Goal: Information Seeking & Learning: Understand process/instructions

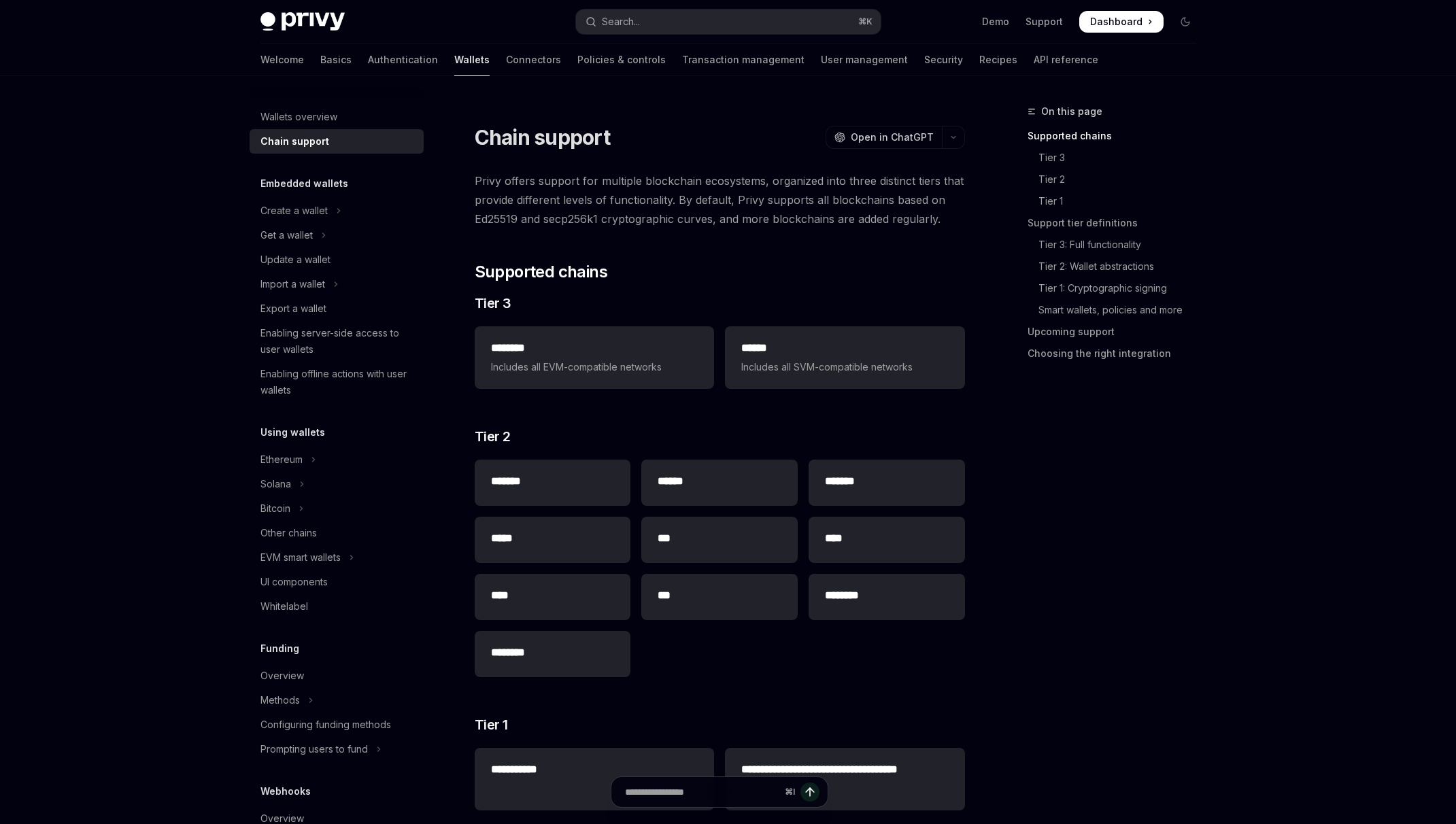
scroll to position [55, 0]
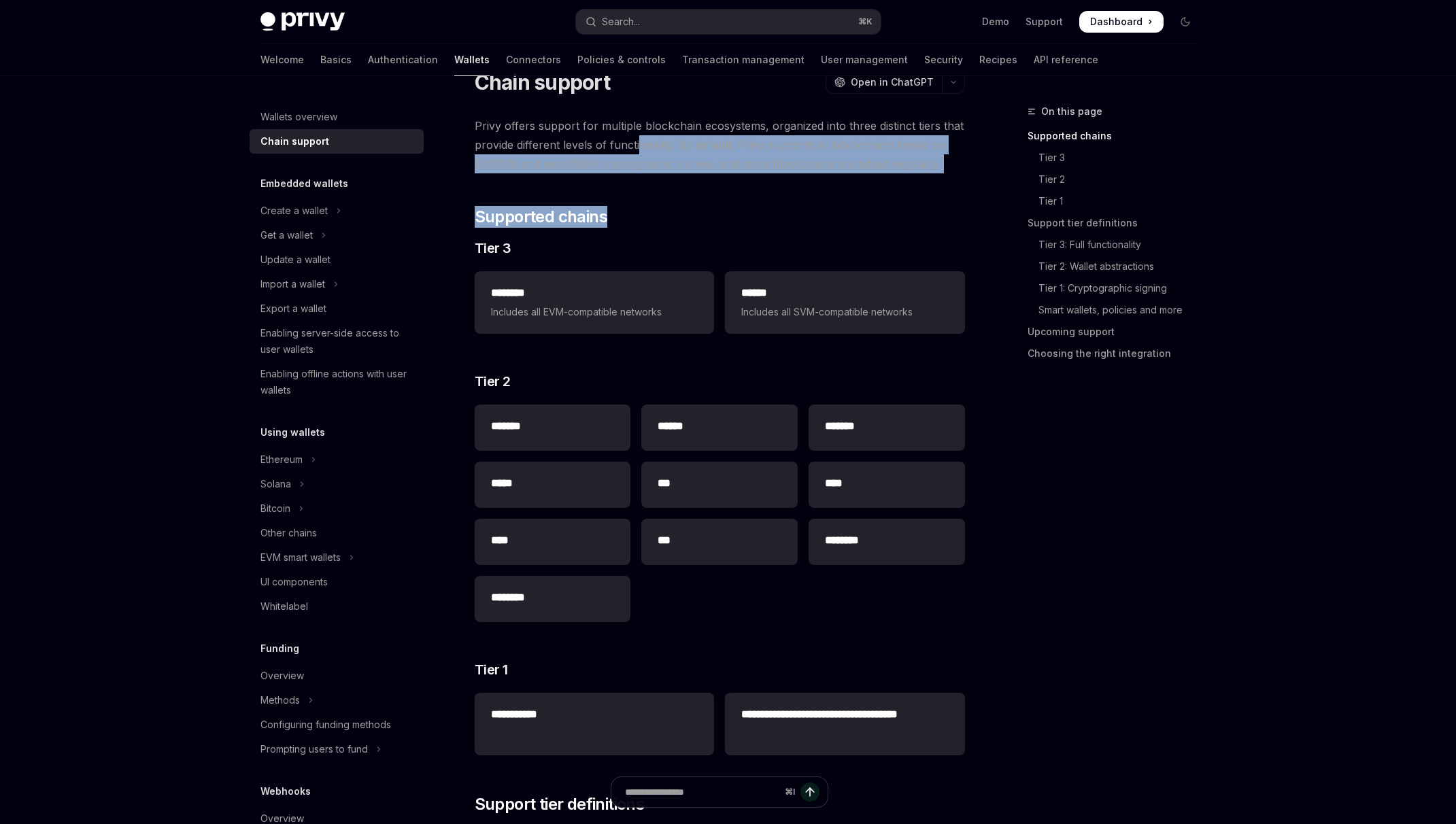
drag, startPoint x: 796, startPoint y: 216, endPoint x: 630, endPoint y: 135, distance: 184.7
click at [621, 133] on span "Privy offers support for multiple blockchain ecosystems, organized into three d…" at bounding box center [719, 144] width 491 height 57
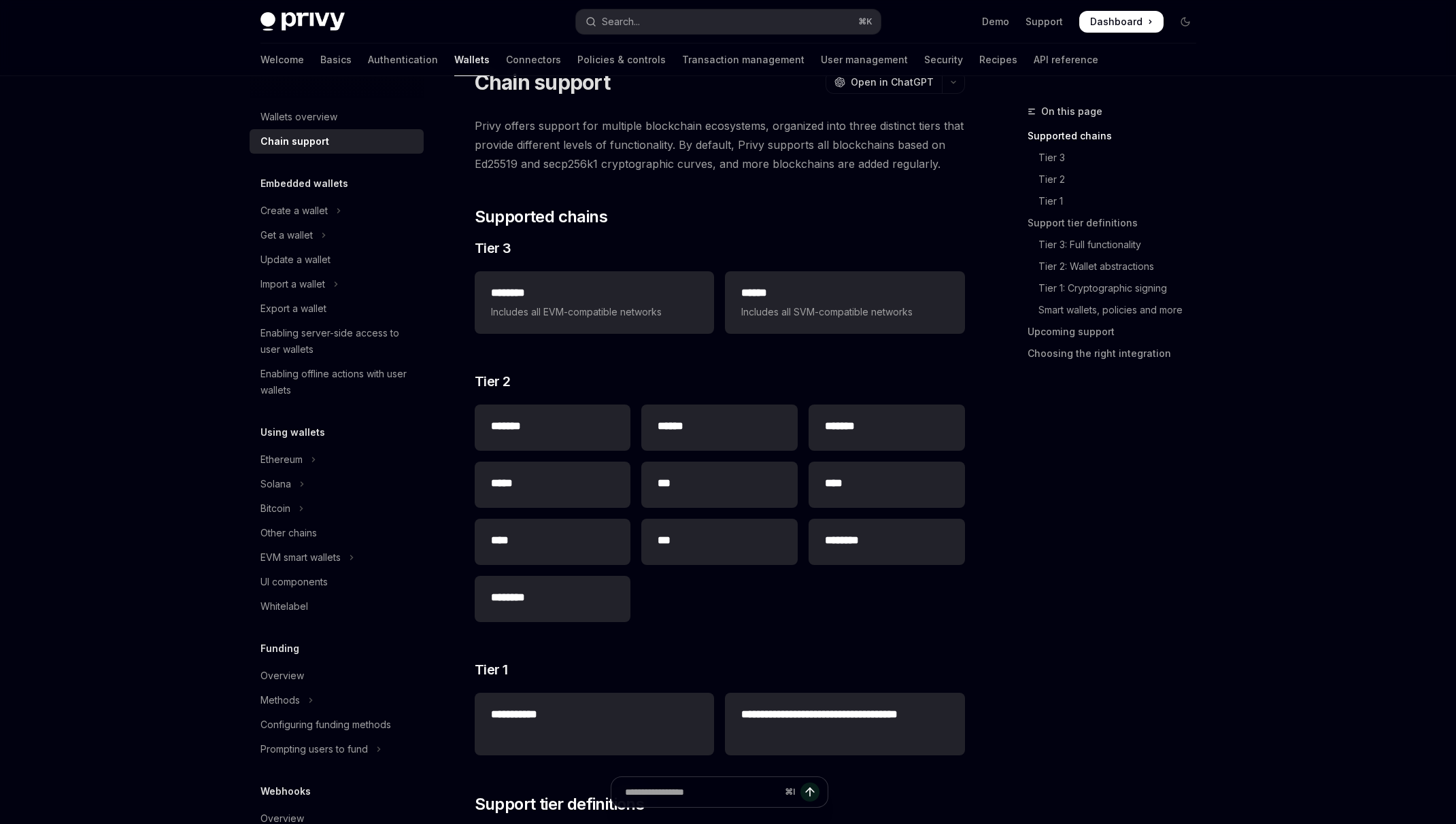
drag, startPoint x: 611, startPoint y: 121, endPoint x: 610, endPoint y: 149, distance: 28.0
click at [610, 148] on span "Privy offers support for multiple blockchain ecosystems, organized into three d…" at bounding box center [719, 144] width 491 height 57
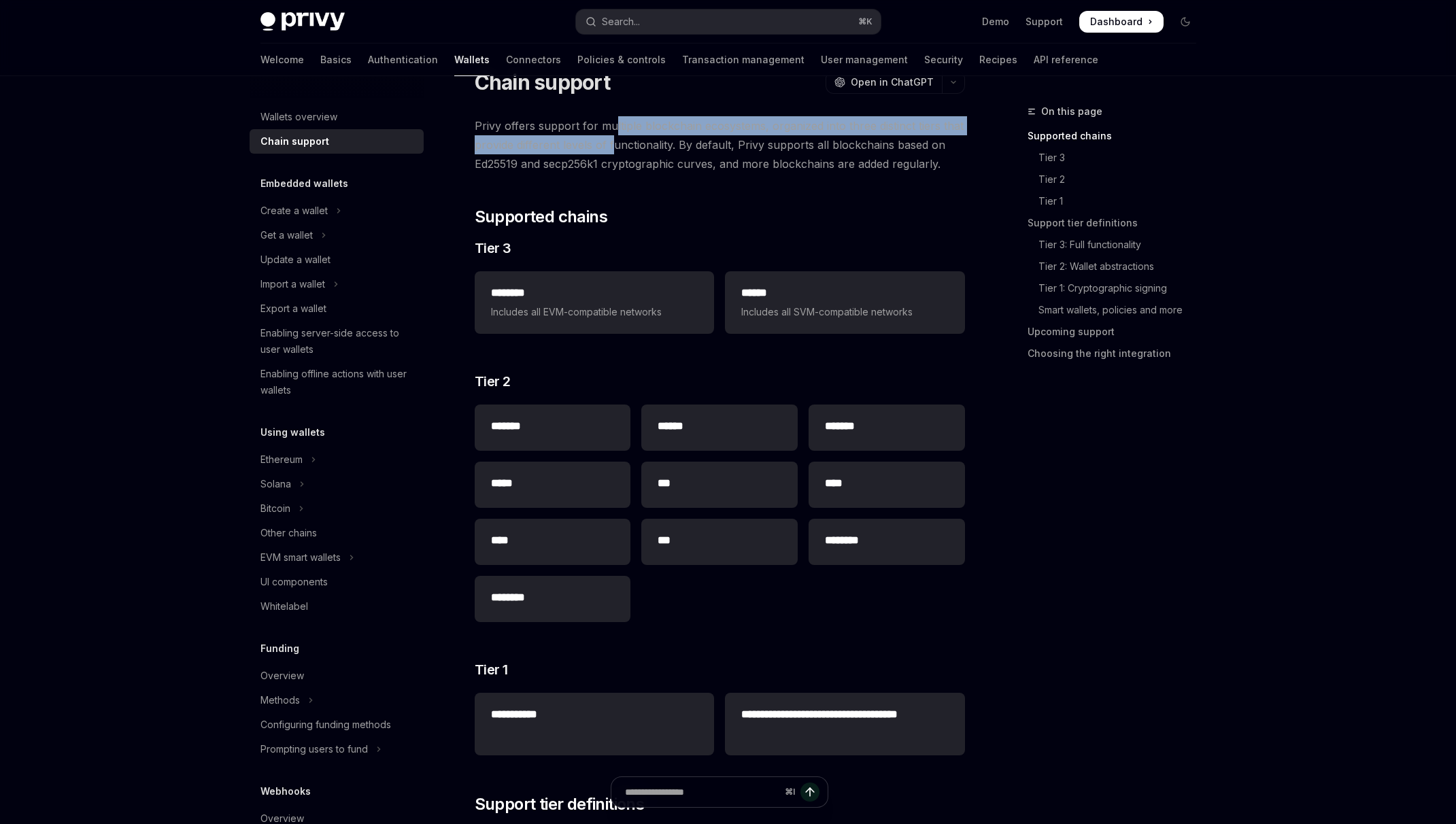
click at [610, 149] on span "Privy offers support for multiple blockchain ecosystems, organized into three d…" at bounding box center [719, 144] width 491 height 57
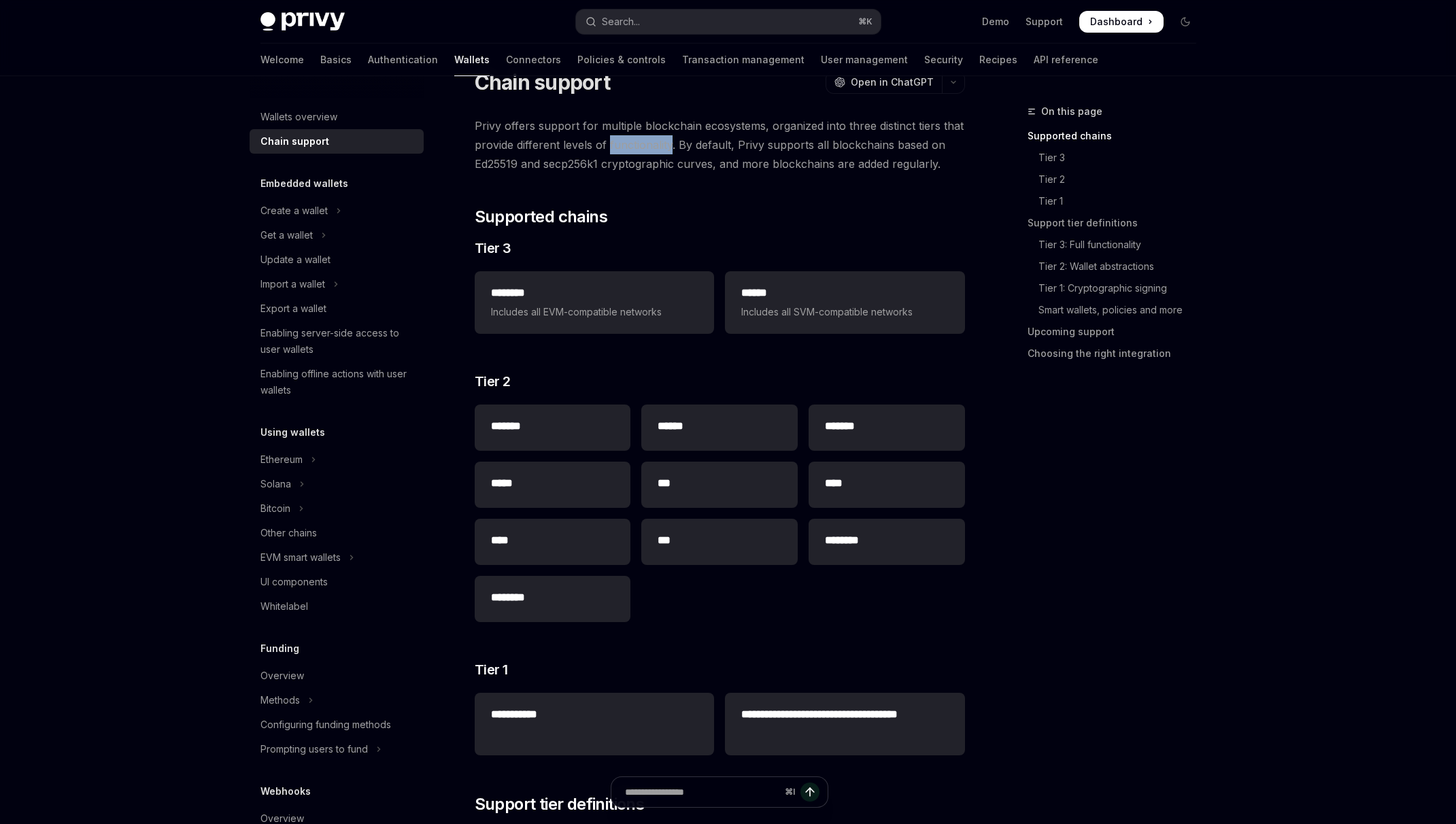
click at [591, 118] on span "Privy offers support for multiple blockchain ecosystems, organized into three d…" at bounding box center [719, 144] width 491 height 57
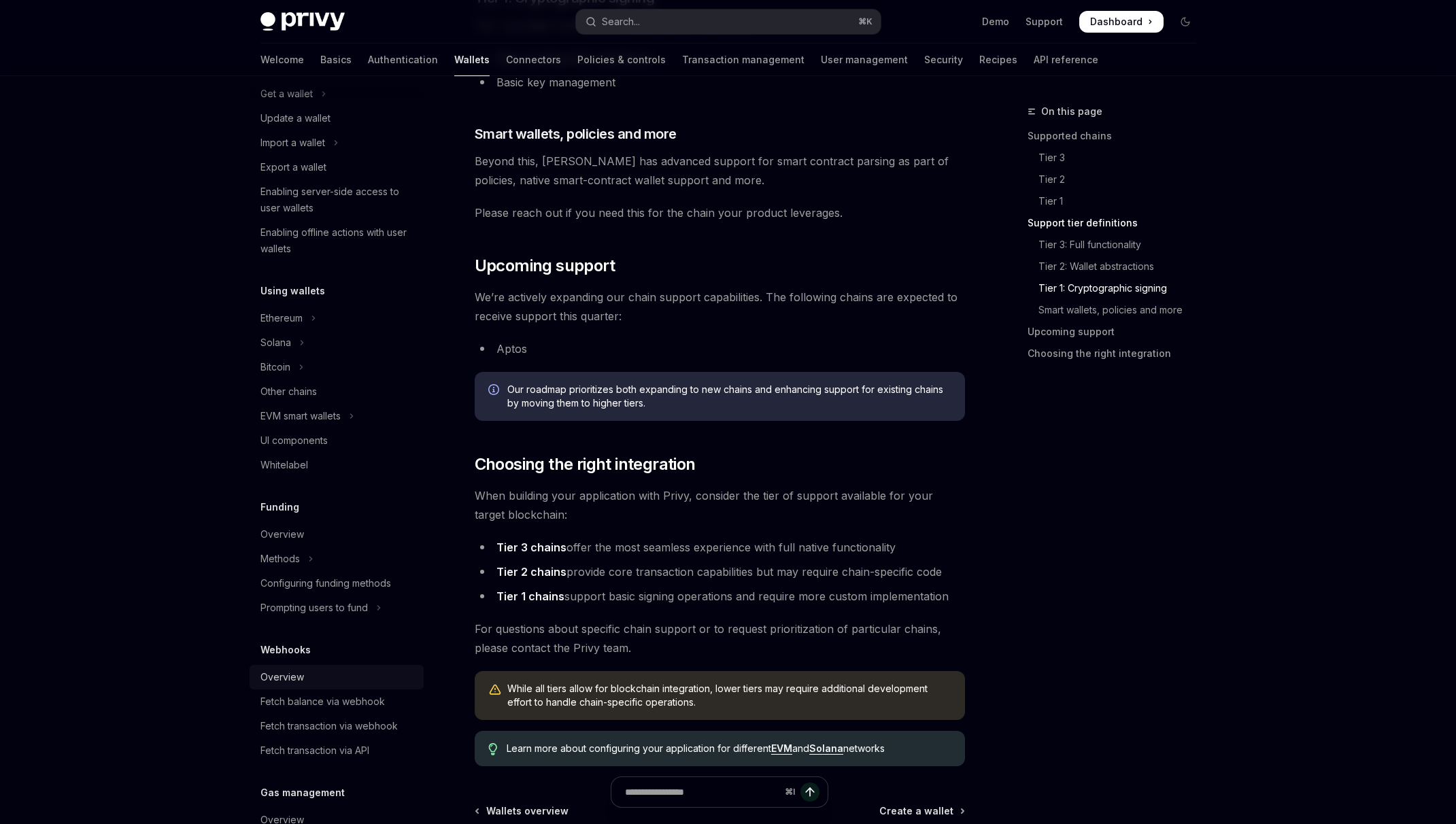
scroll to position [140, 0]
click at [375, 420] on button "EVM smart wallets" at bounding box center [336, 416] width 174 height 24
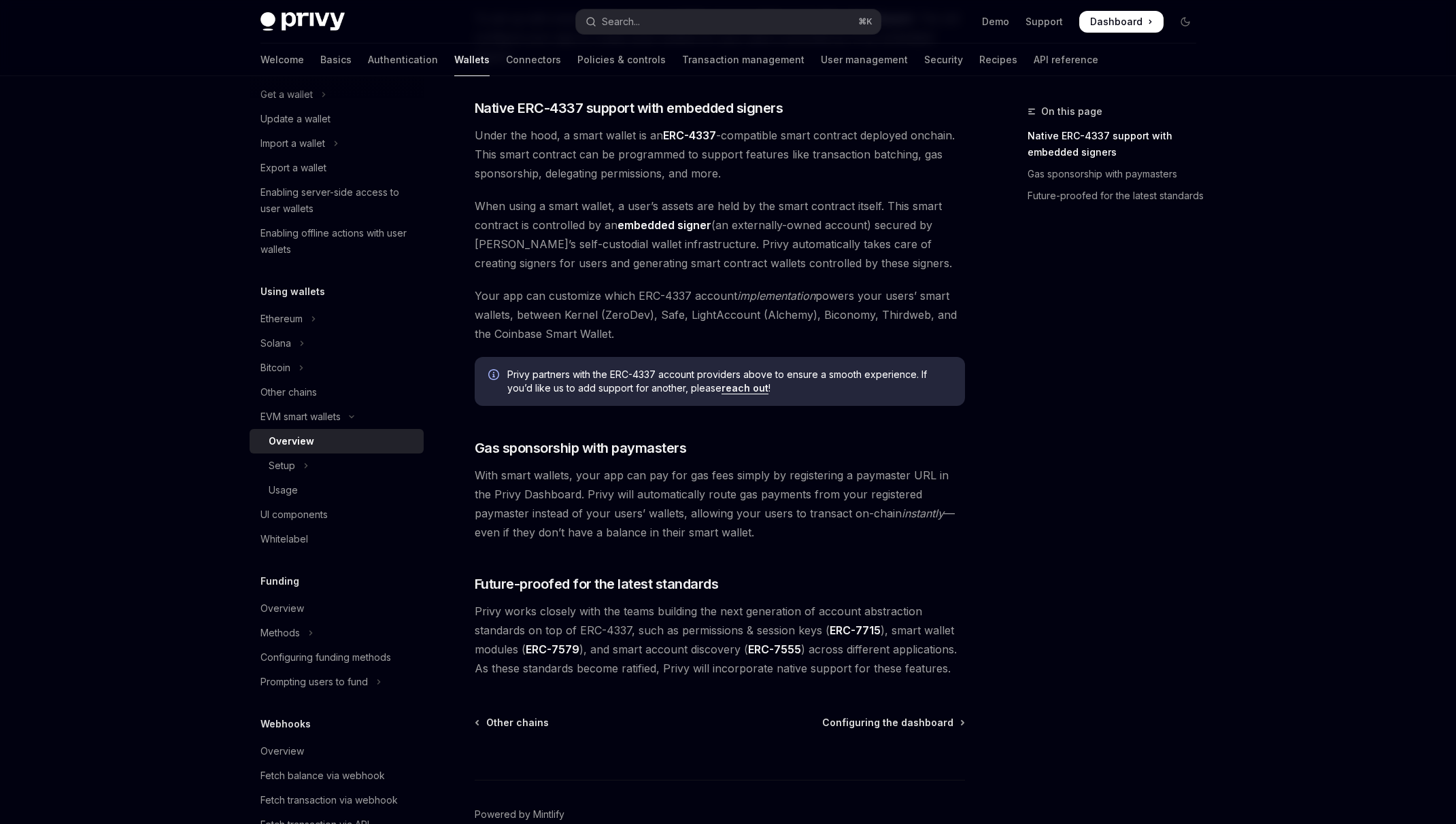
scroll to position [744, 0]
click at [294, 466] on div "Setup" at bounding box center [281, 466] width 26 height 16
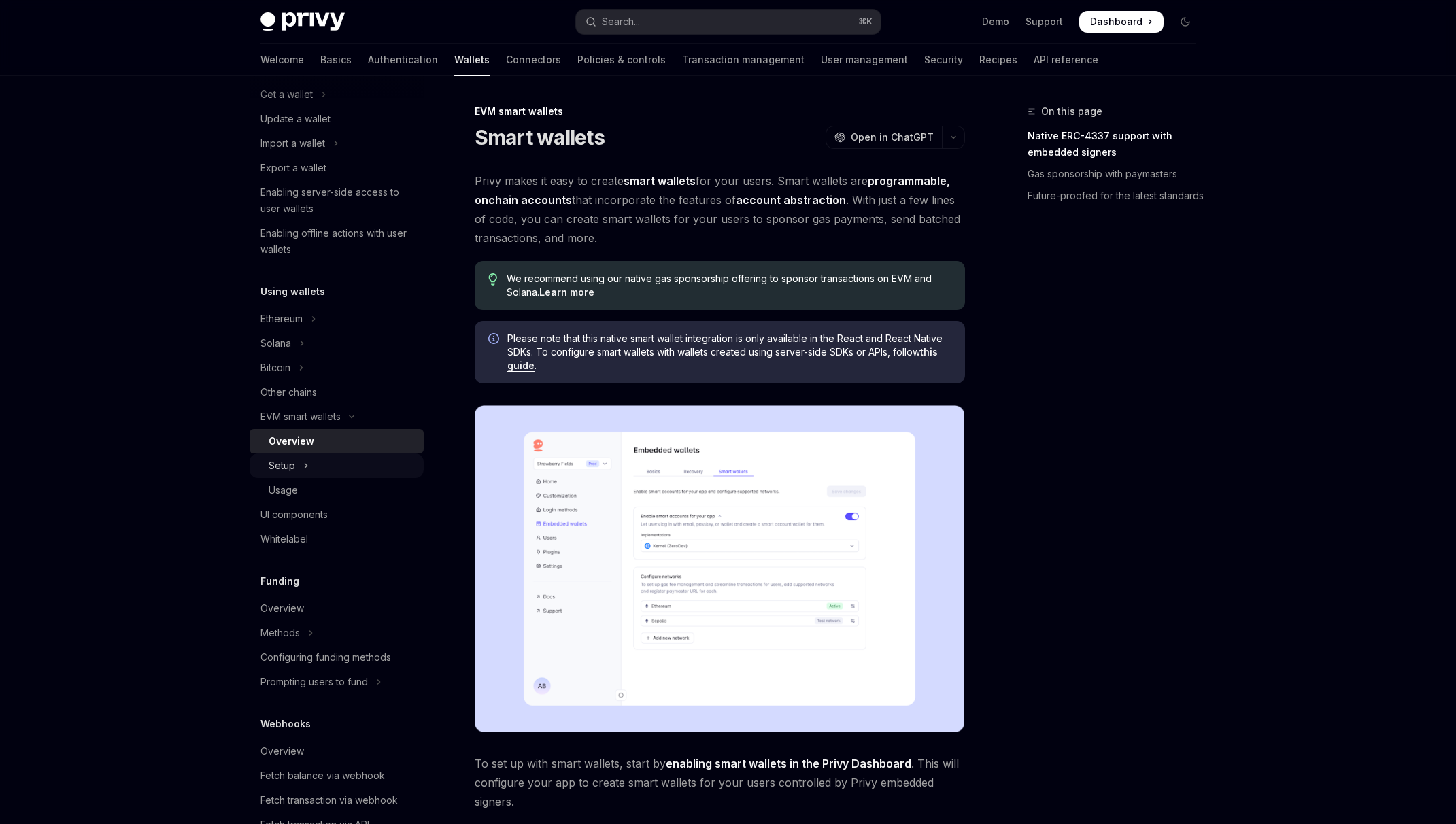
type textarea "*"
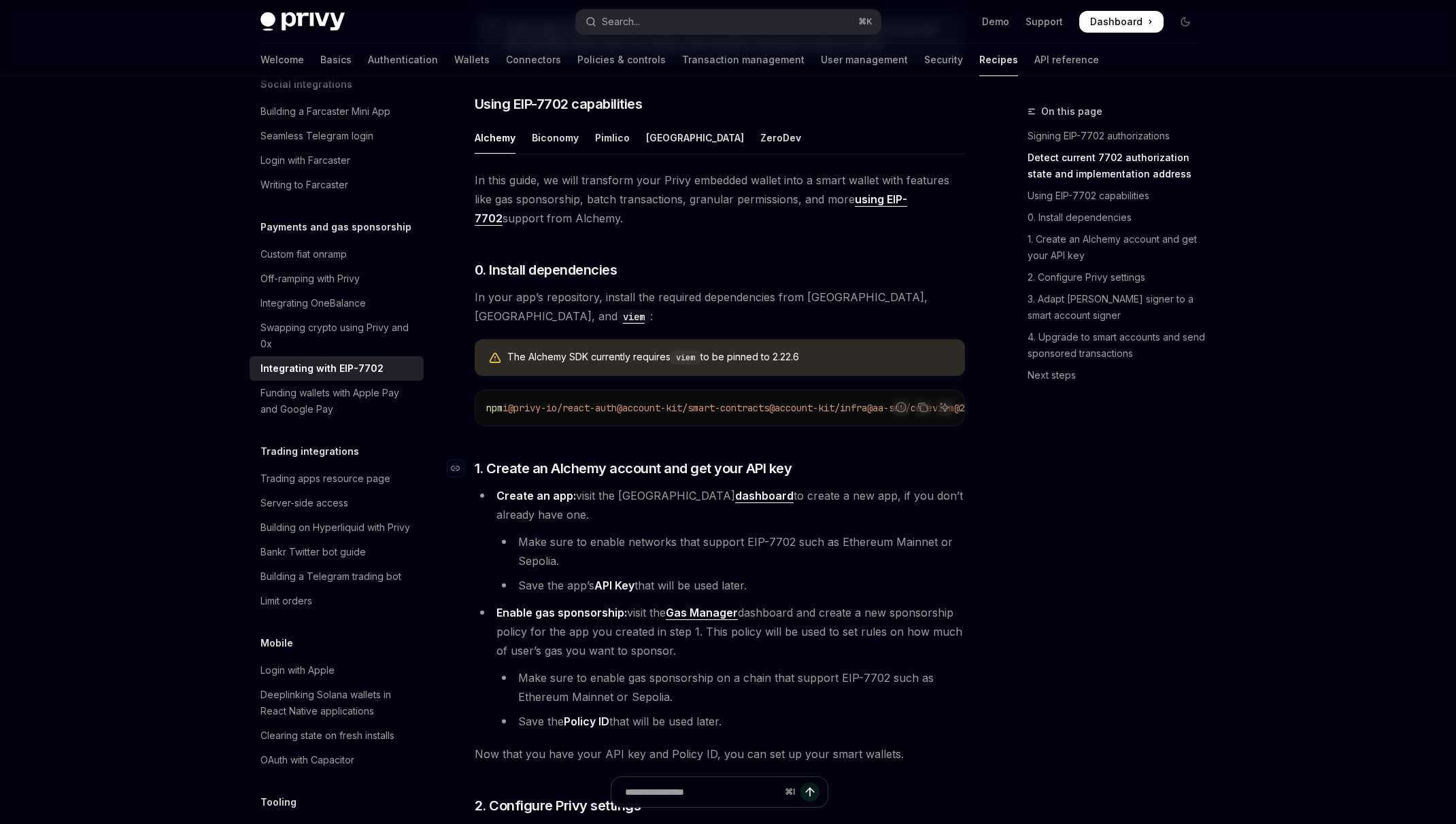
scroll to position [921, 0]
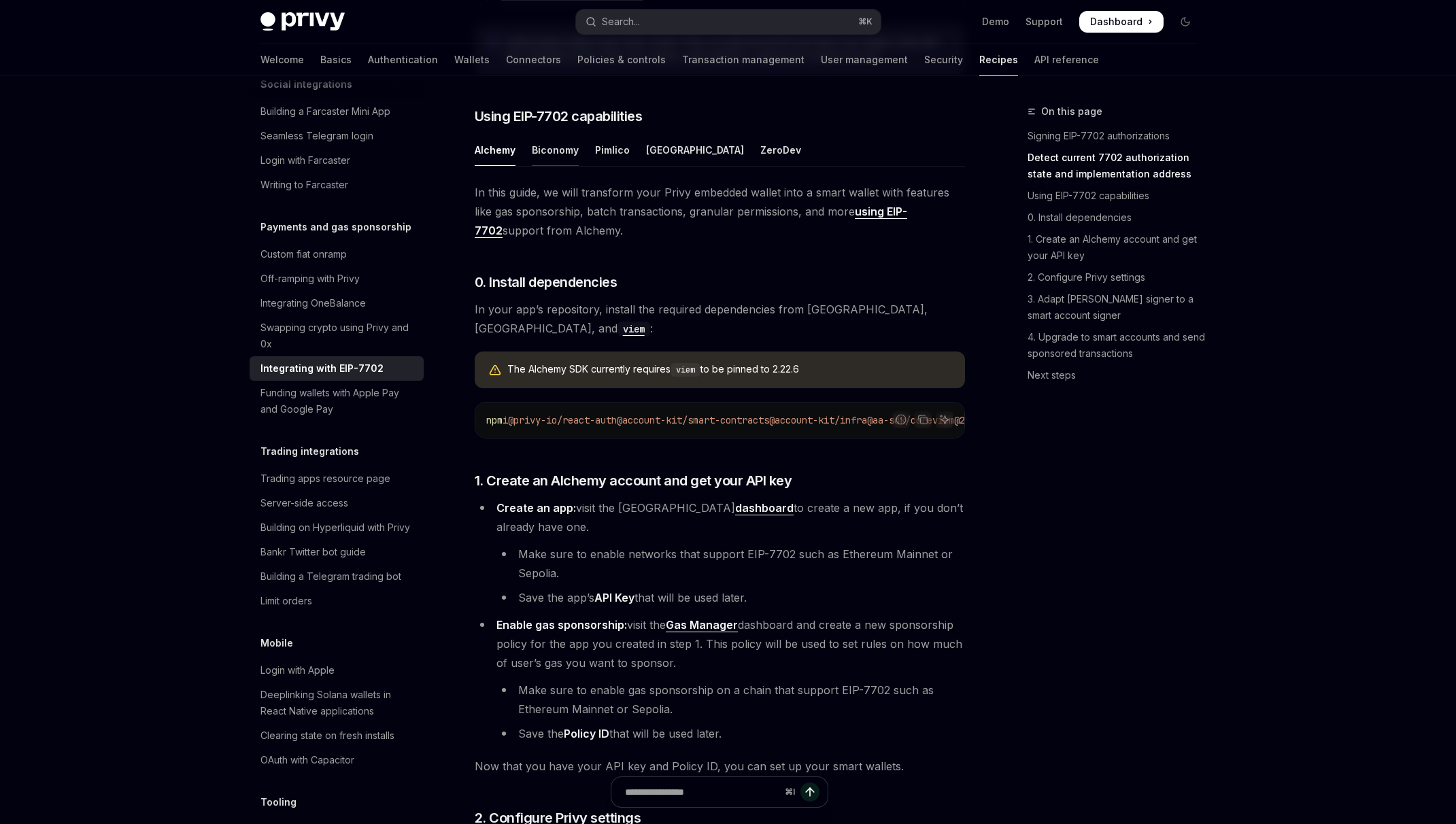
click at [563, 166] on div "Biconomy" at bounding box center [556, 149] width 47 height 32
type textarea "*"
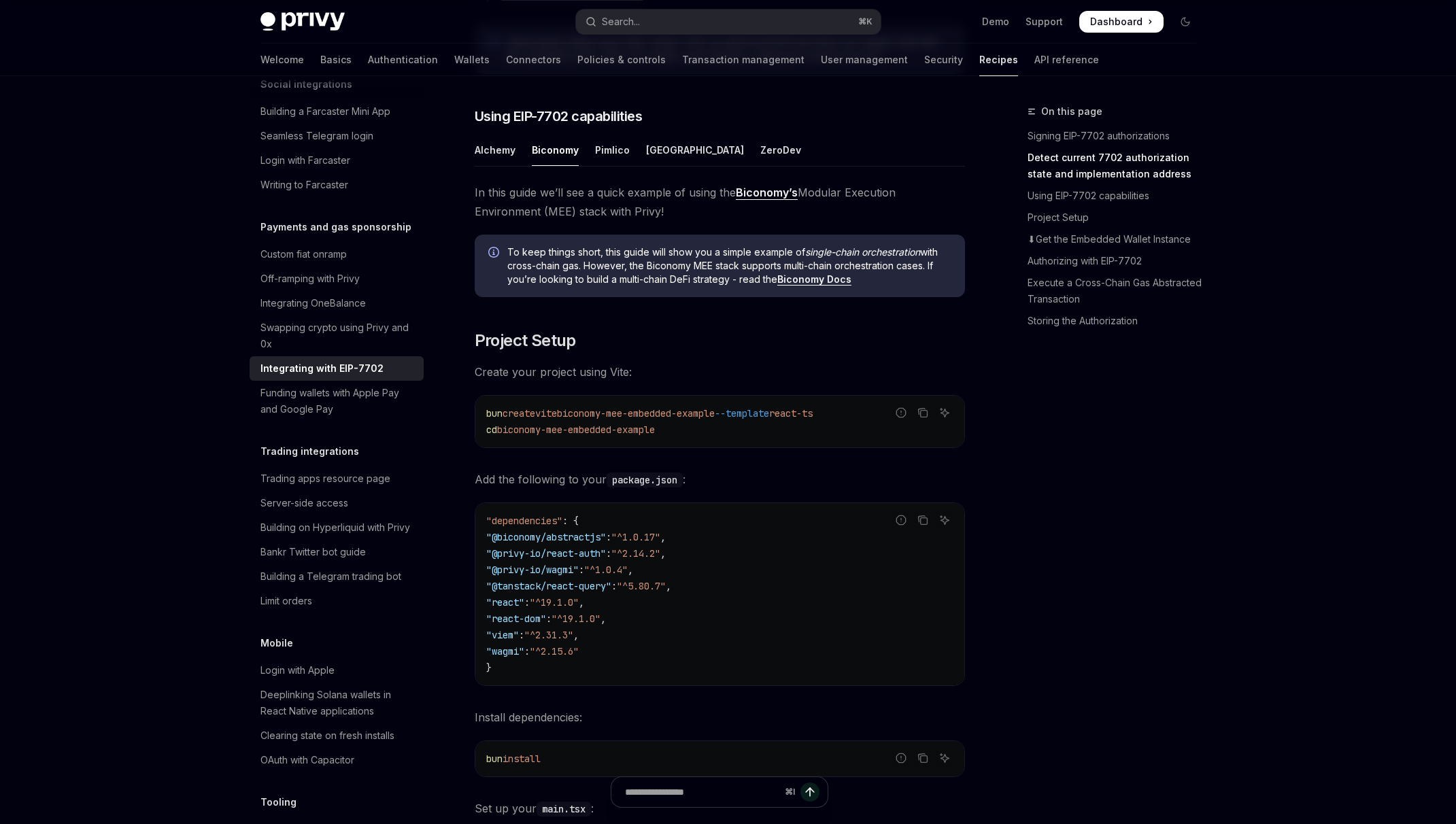
click at [637, 221] on span "In this guide we’ll see a quick example of using the Biconomy’s Modular Executi…" at bounding box center [719, 202] width 491 height 38
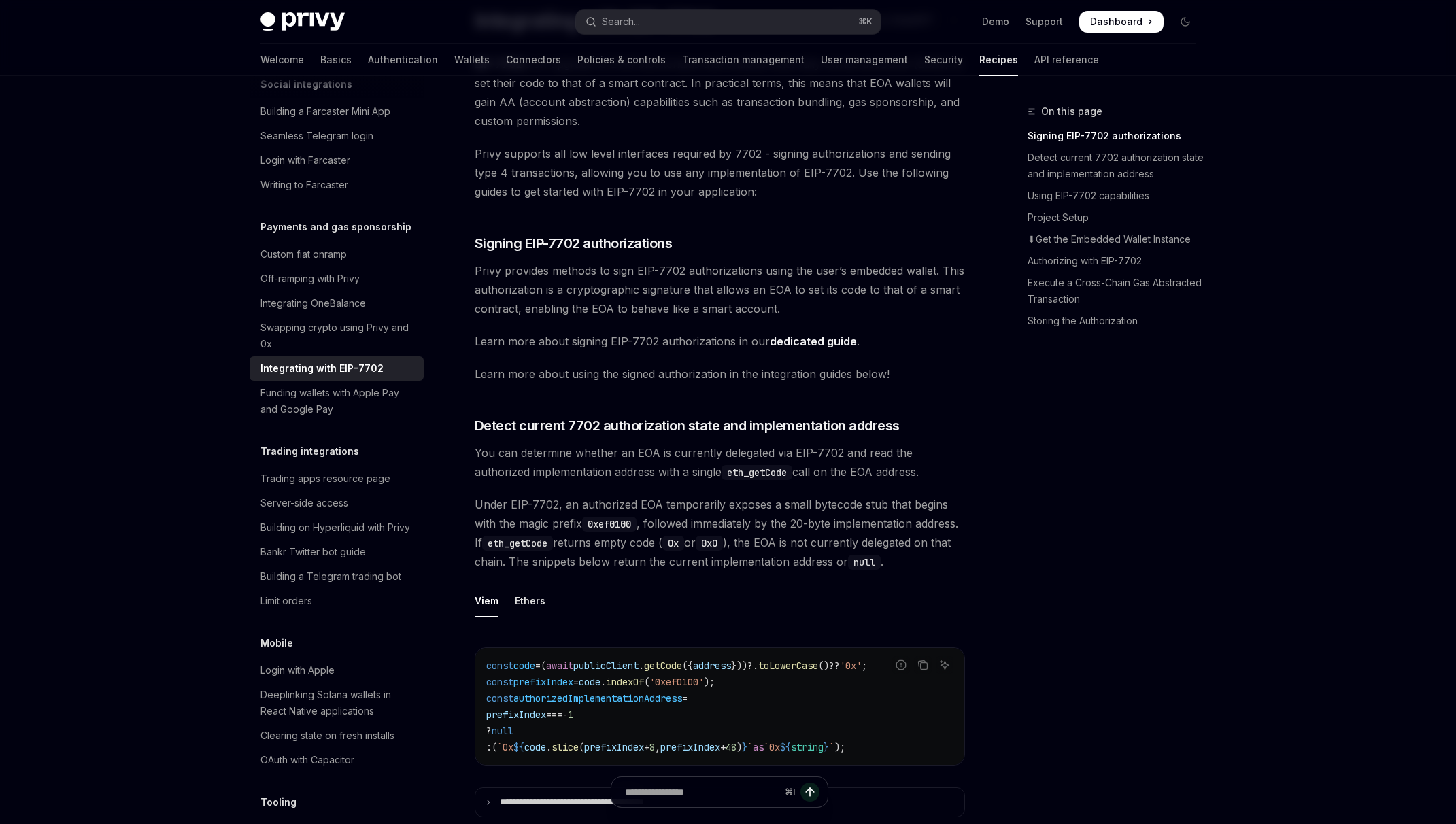
scroll to position [114, 0]
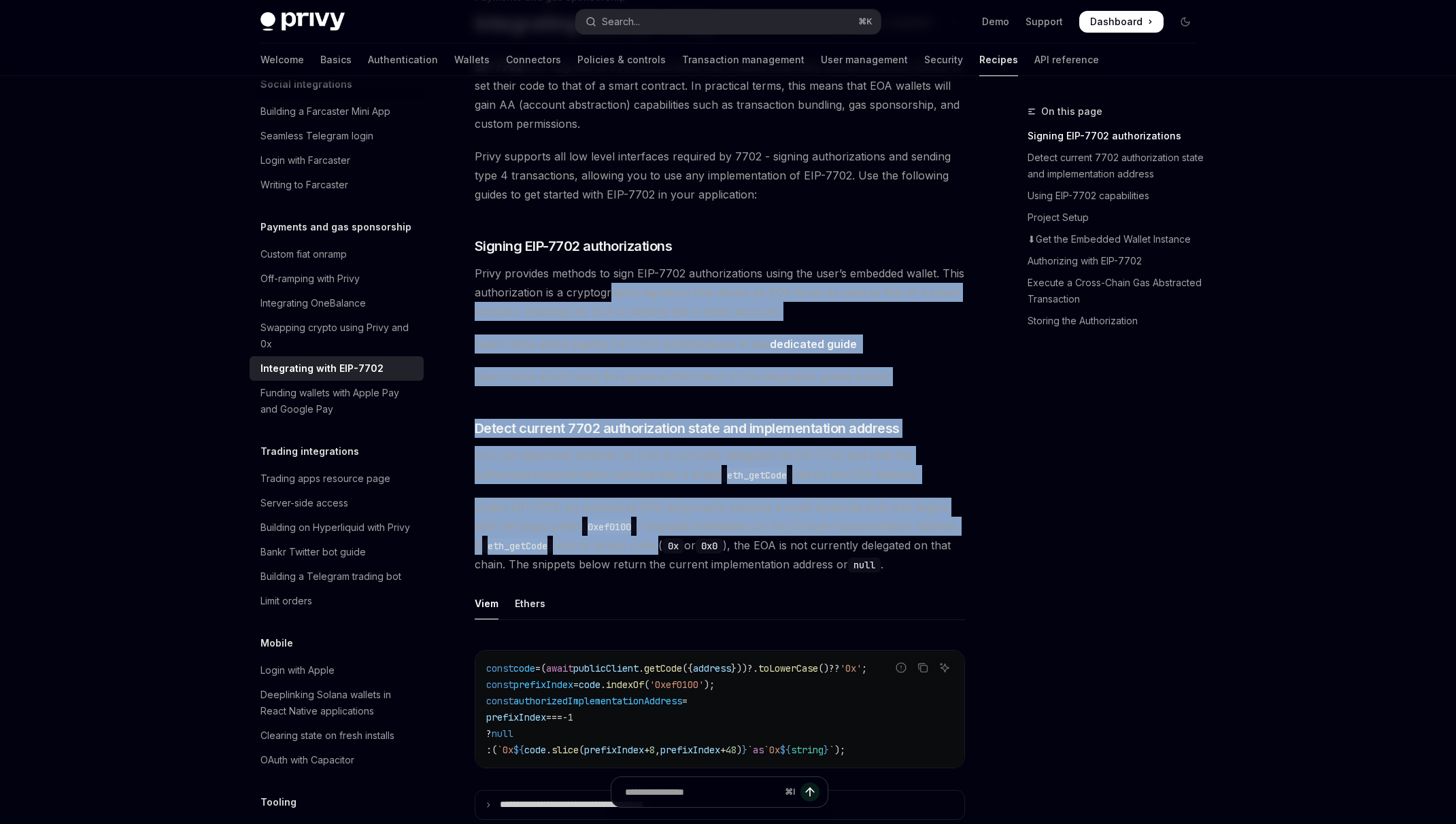
drag, startPoint x: 707, startPoint y: 539, endPoint x: 607, endPoint y: 282, distance: 275.8
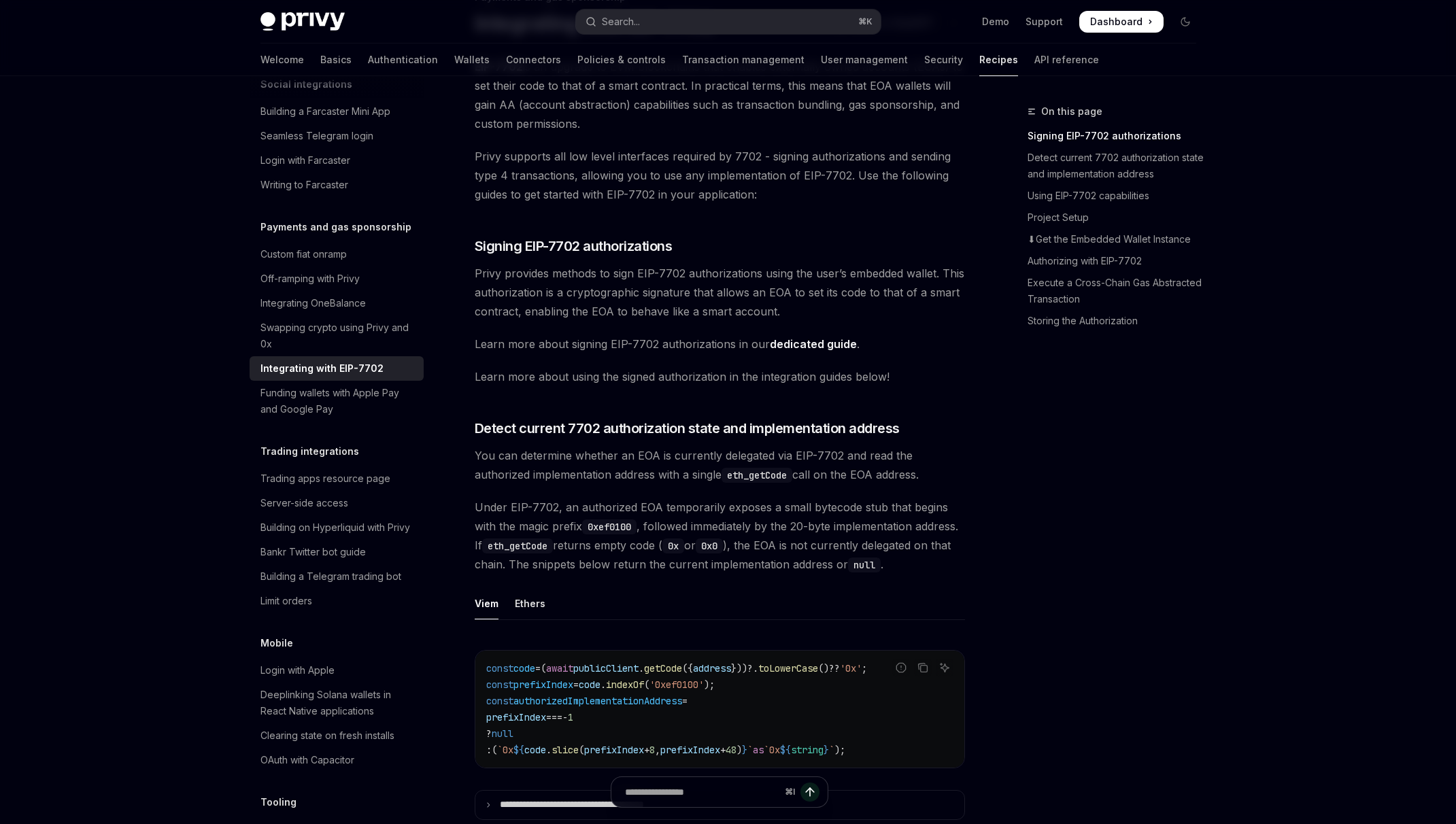
click at [607, 282] on span "Privy provides methods to sign EIP-7702 authorizations using the user’s embedde…" at bounding box center [719, 292] width 491 height 57
drag, startPoint x: 607, startPoint y: 282, endPoint x: 607, endPoint y: 295, distance: 13.0
click at [607, 290] on span "Privy provides methods to sign EIP-7702 authorizations using the user’s embedde…" at bounding box center [719, 292] width 491 height 57
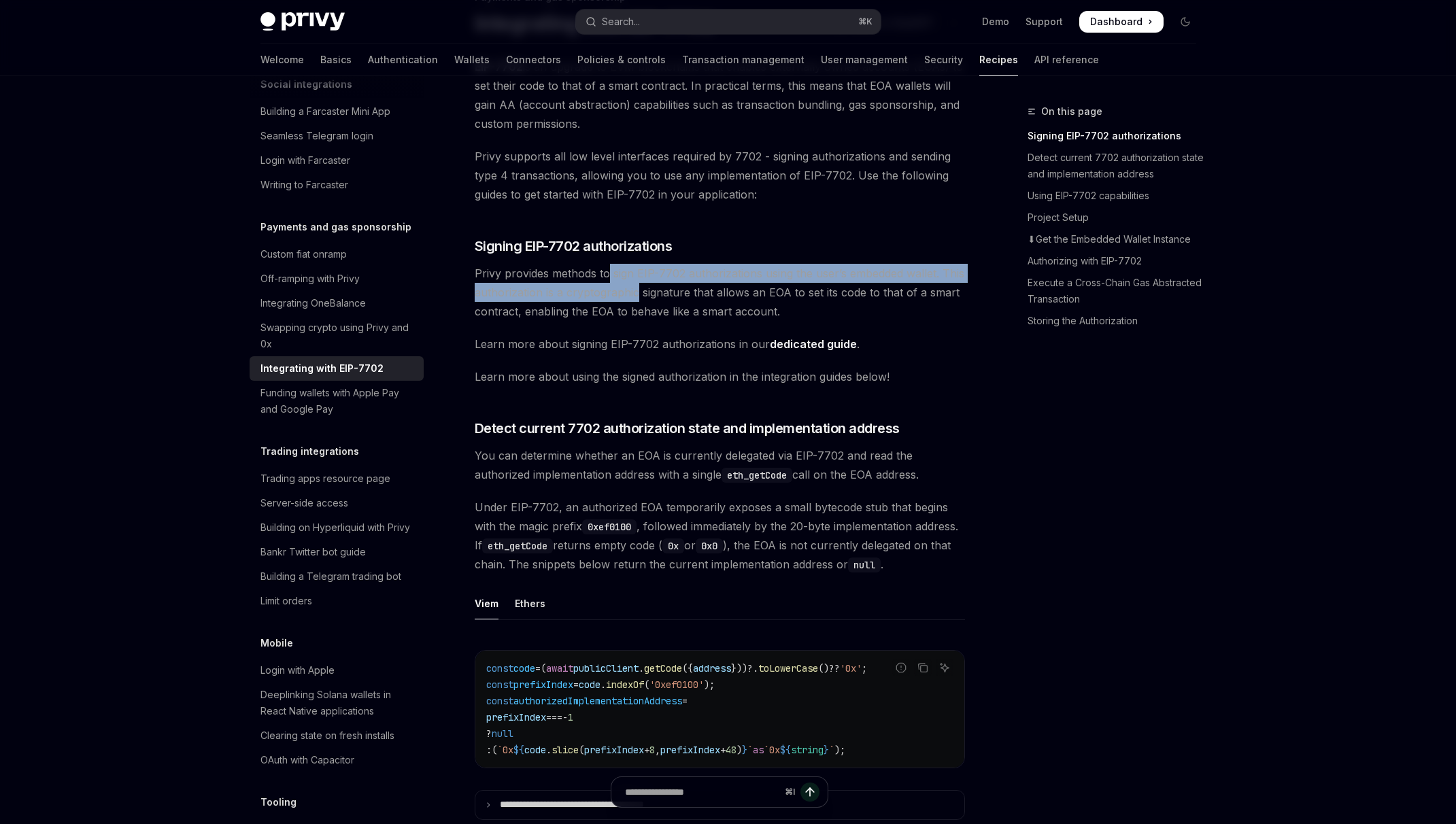
click at [607, 295] on span "Privy provides methods to sign EIP-7702 authorizations using the user’s embedde…" at bounding box center [719, 292] width 491 height 57
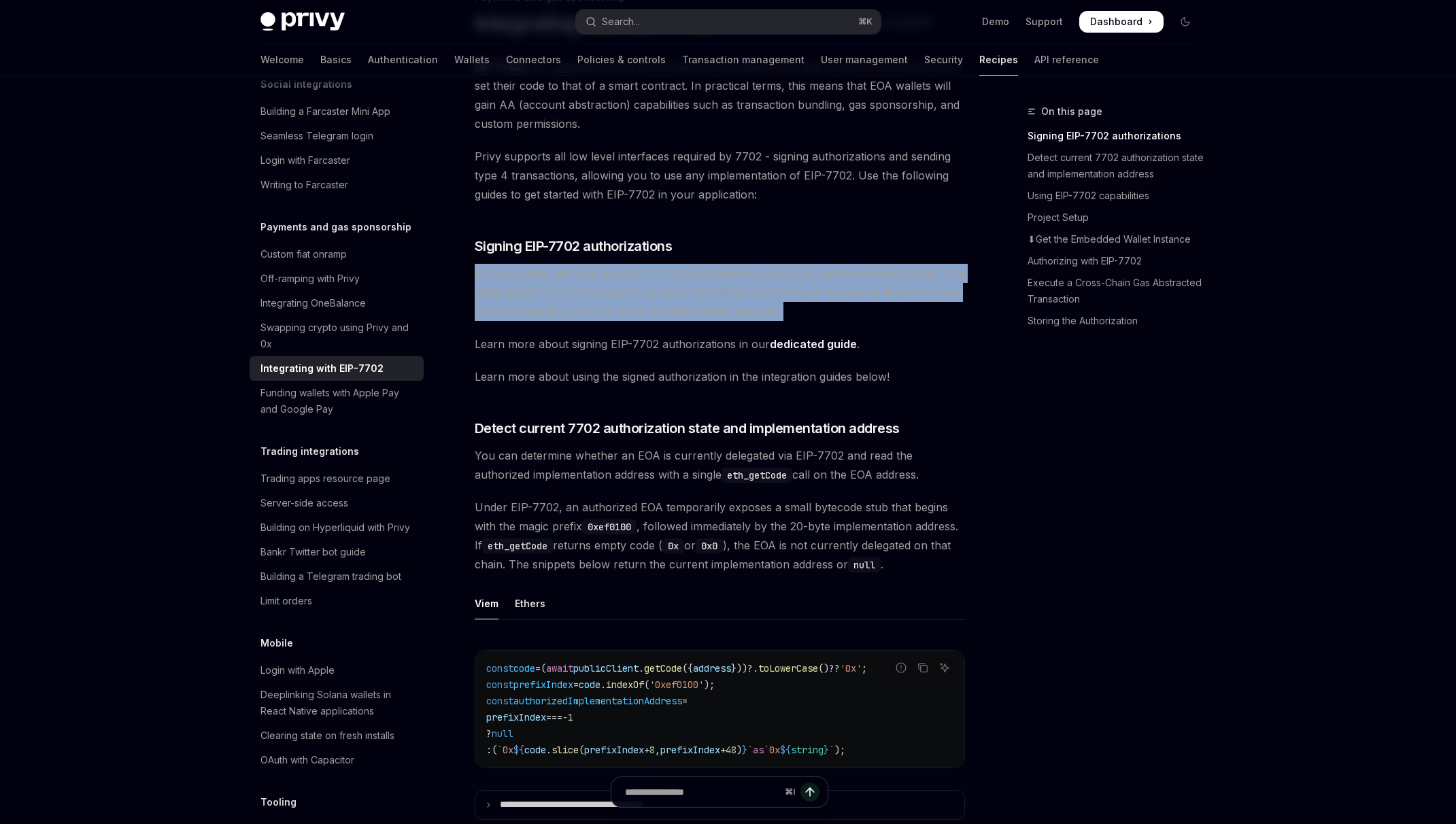
click at [607, 295] on span "Privy provides methods to sign EIP-7702 authorizations using the user’s embedde…" at bounding box center [719, 292] width 491 height 57
click at [579, 317] on span "Privy provides methods to sign EIP-7702 authorizations using the user’s embedde…" at bounding box center [719, 292] width 491 height 57
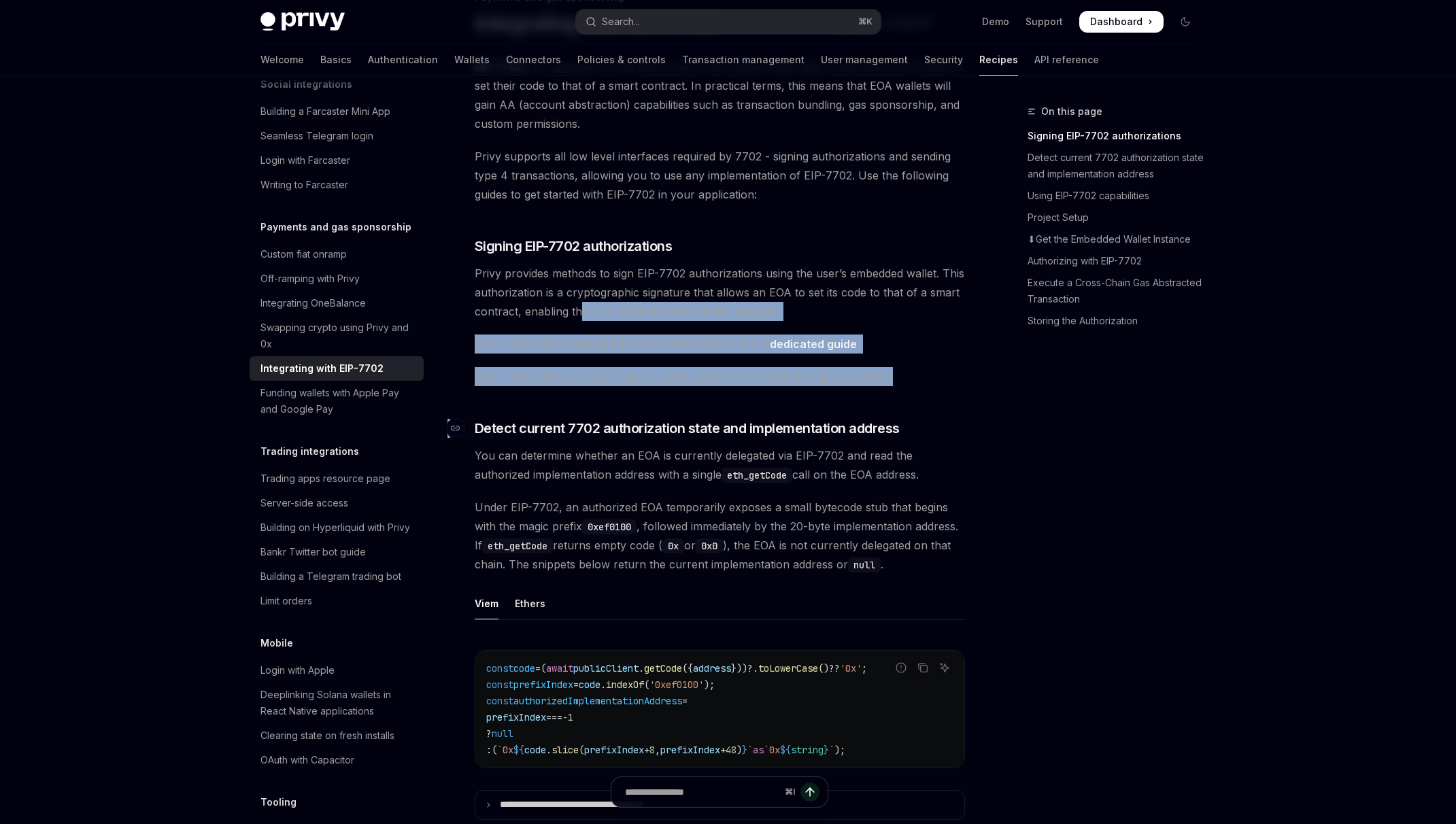
drag, startPoint x: 583, startPoint y: 335, endPoint x: 608, endPoint y: 420, distance: 88.6
click at [608, 420] on span "Detect current 7702 authorization state and implementation address" at bounding box center [687, 428] width 425 height 19
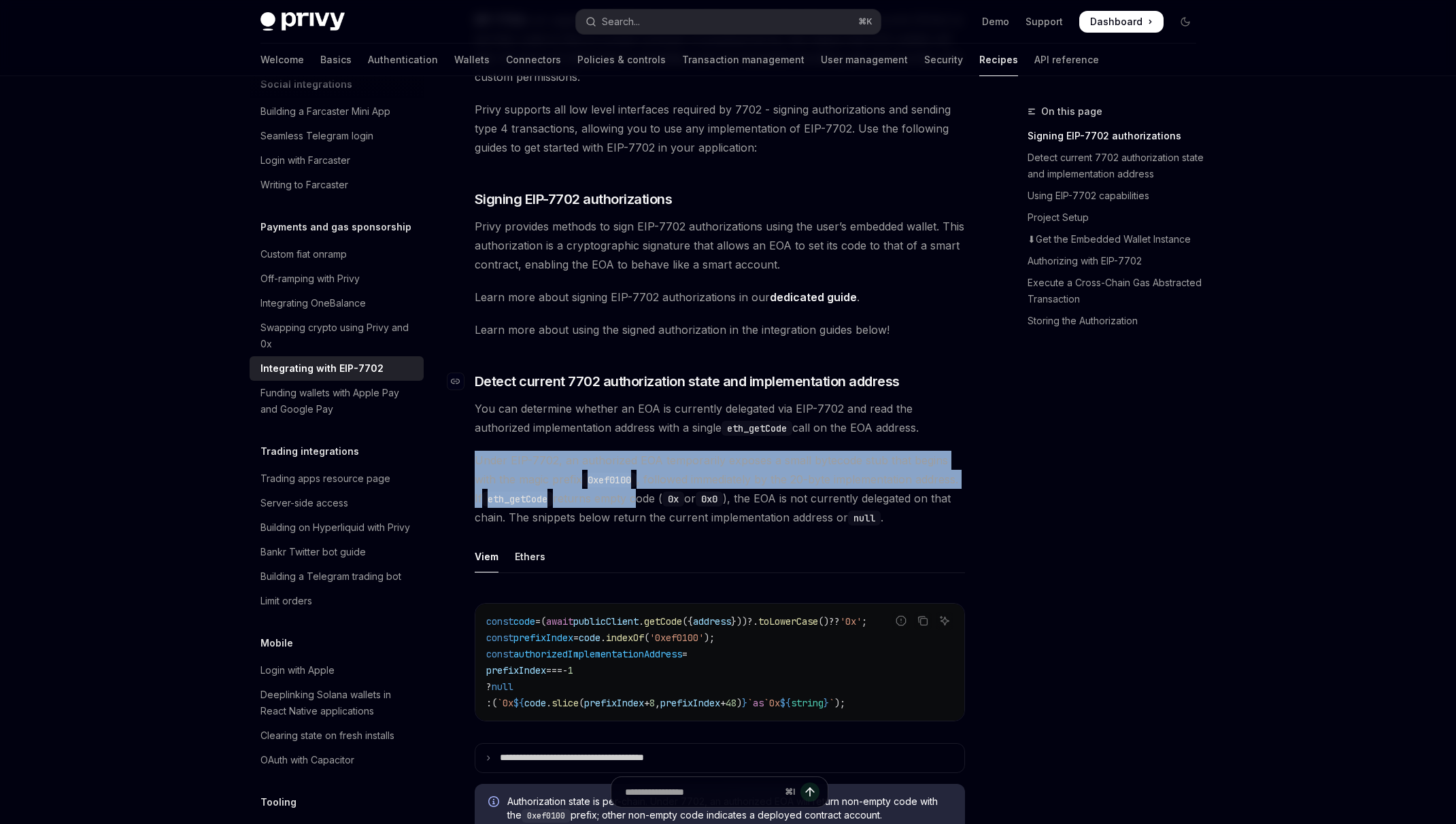
drag, startPoint x: 683, startPoint y: 492, endPoint x: 686, endPoint y: 386, distance: 106.0
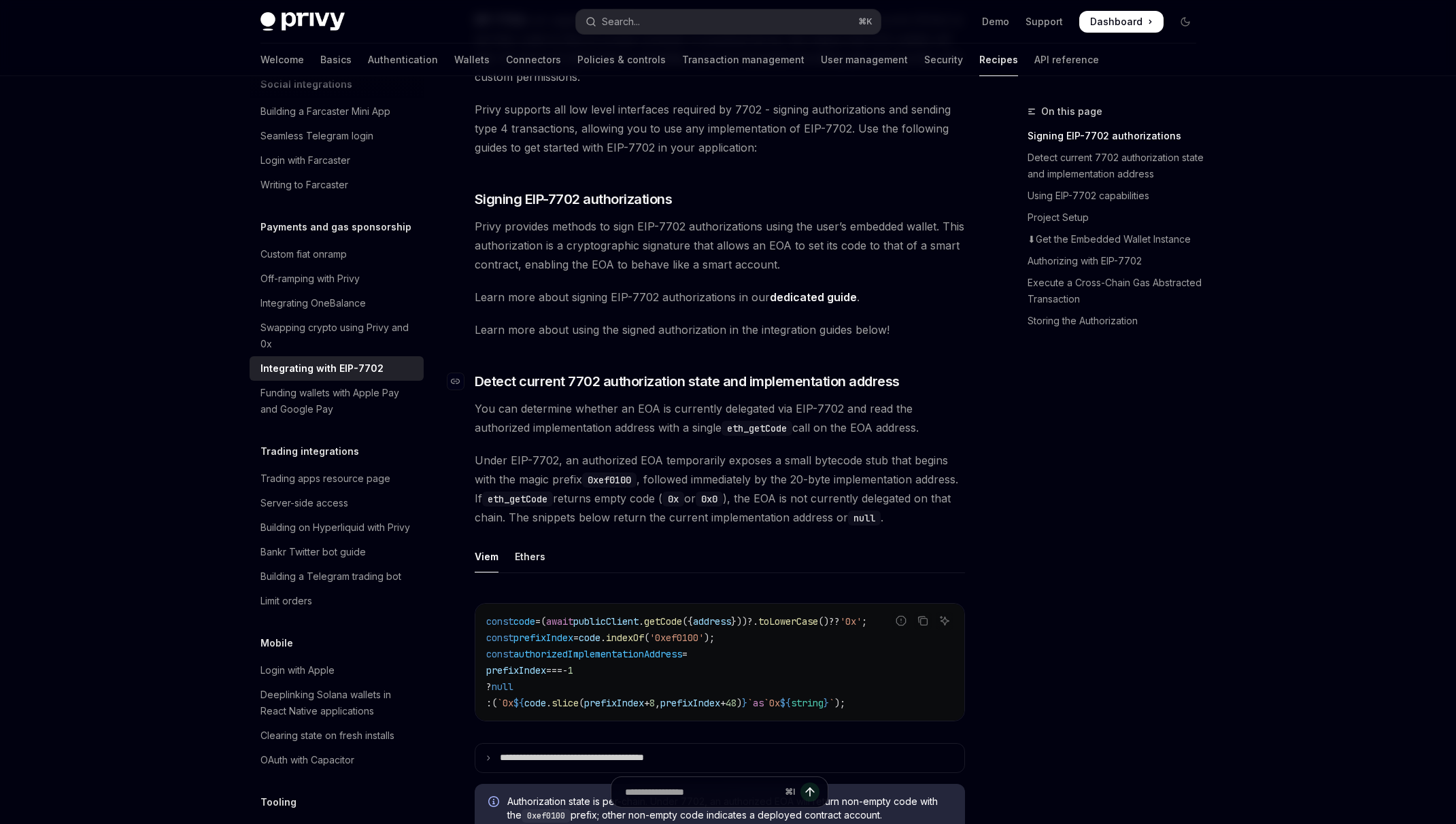
click at [686, 386] on span "Detect current 7702 authorization state and implementation address" at bounding box center [687, 381] width 425 height 19
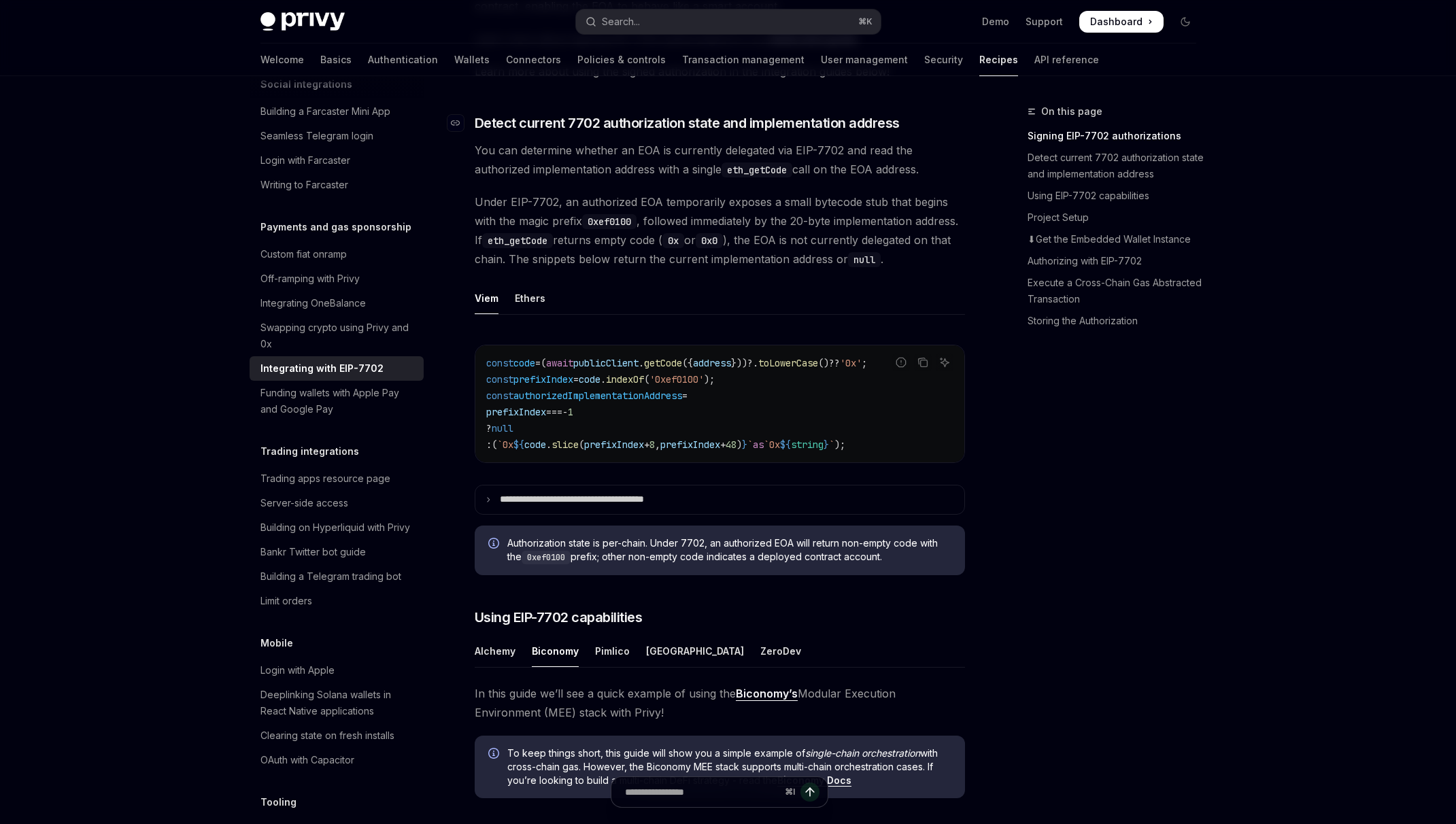
scroll to position [430, 0]
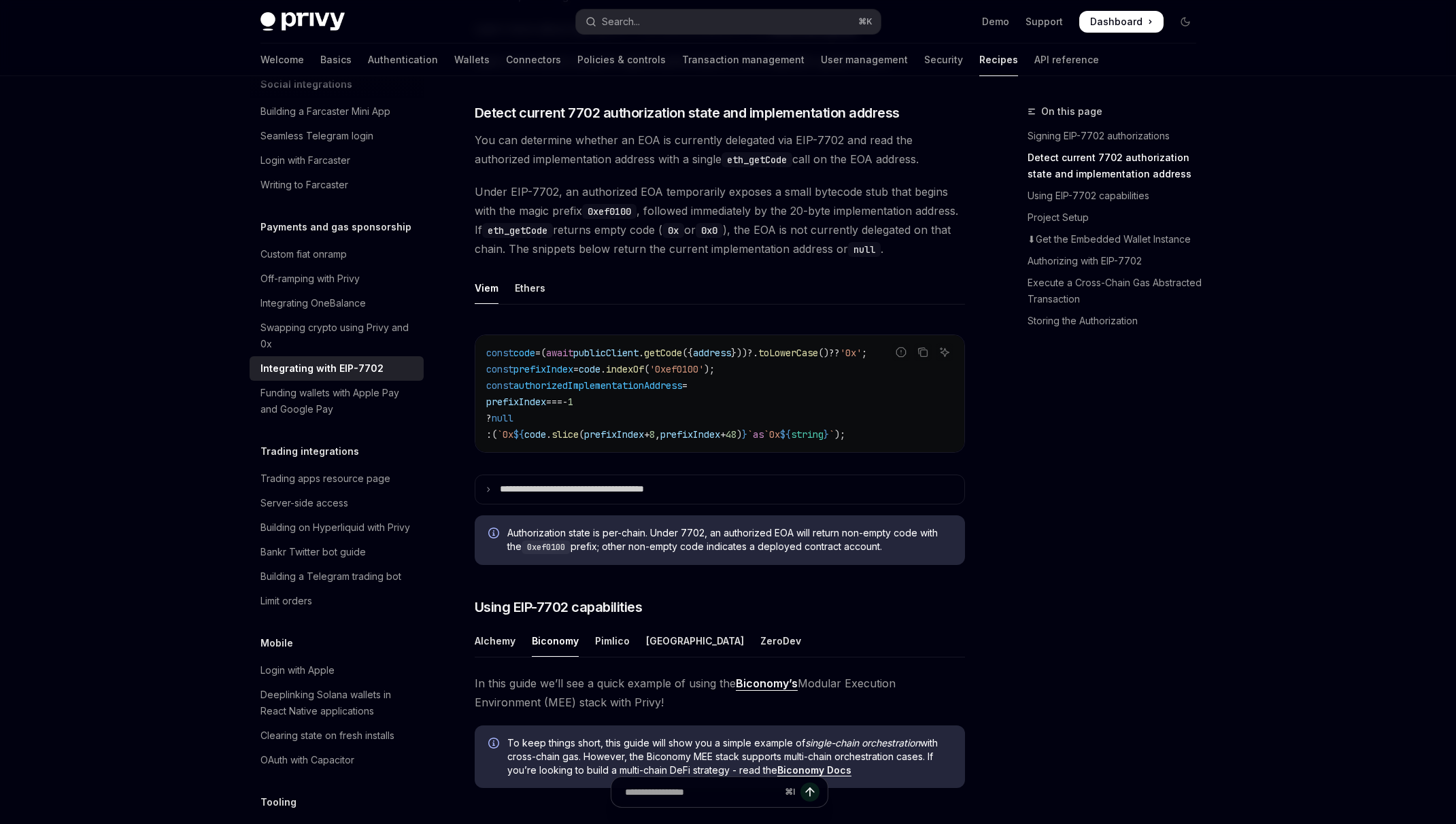
click at [701, 298] on ul "Viem Ethers" at bounding box center [719, 288] width 491 height 32
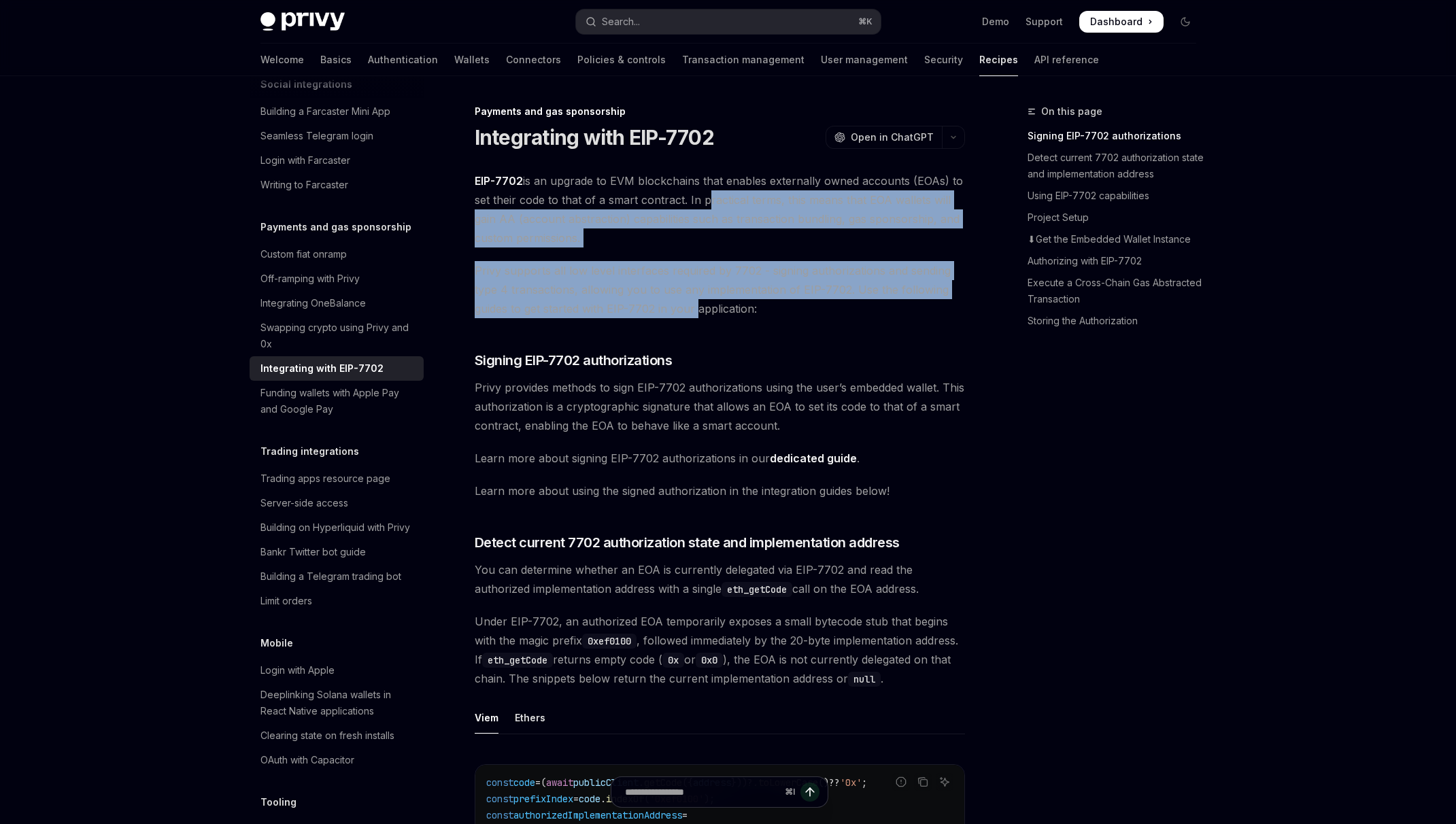
drag, startPoint x: 699, startPoint y: 307, endPoint x: 699, endPoint y: 197, distance: 110.0
click at [699, 197] on span "EIP-7702 is an upgrade to EVM blockchains that enables externally owned account…" at bounding box center [719, 209] width 491 height 77
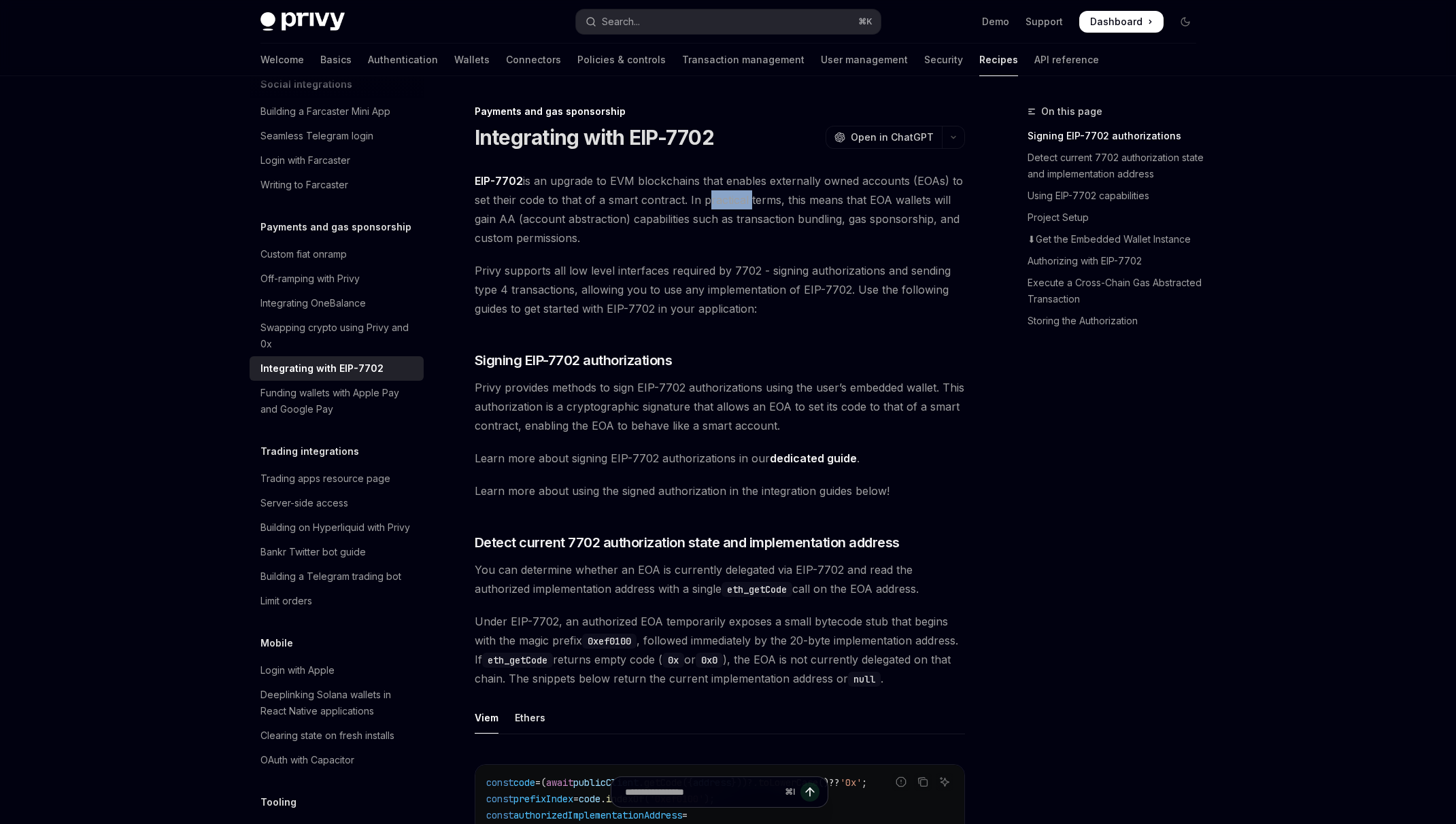
click at [699, 197] on span "EIP-7702 is an upgrade to EVM blockchains that enables externally owned account…" at bounding box center [719, 209] width 491 height 77
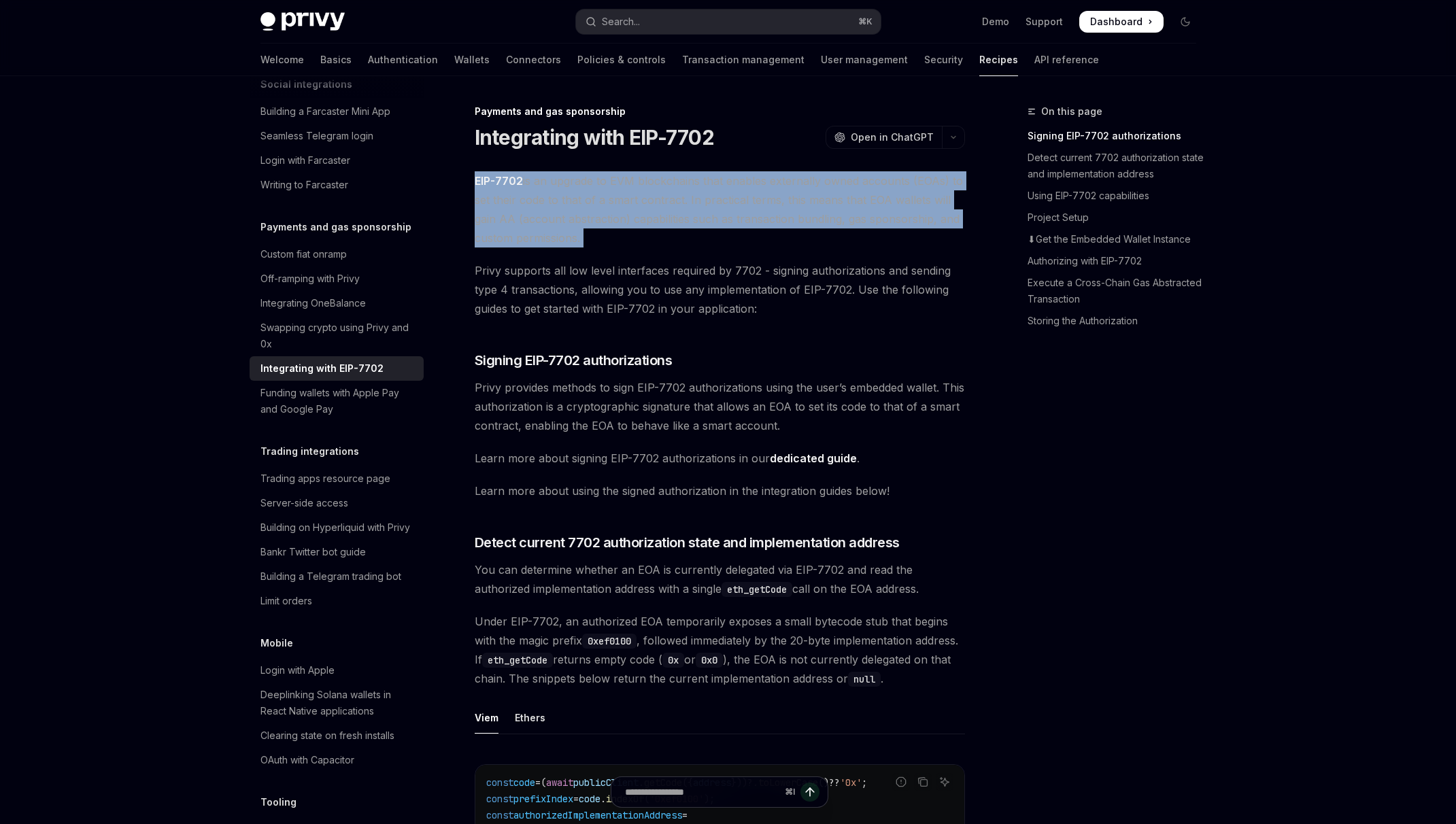
click at [699, 197] on span "EIP-7702 is an upgrade to EVM blockchains that enables externally owned account…" at bounding box center [719, 209] width 491 height 77
click at [685, 210] on span "EIP-7702 is an upgrade to EVM blockchains that enables externally owned account…" at bounding box center [719, 209] width 491 height 77
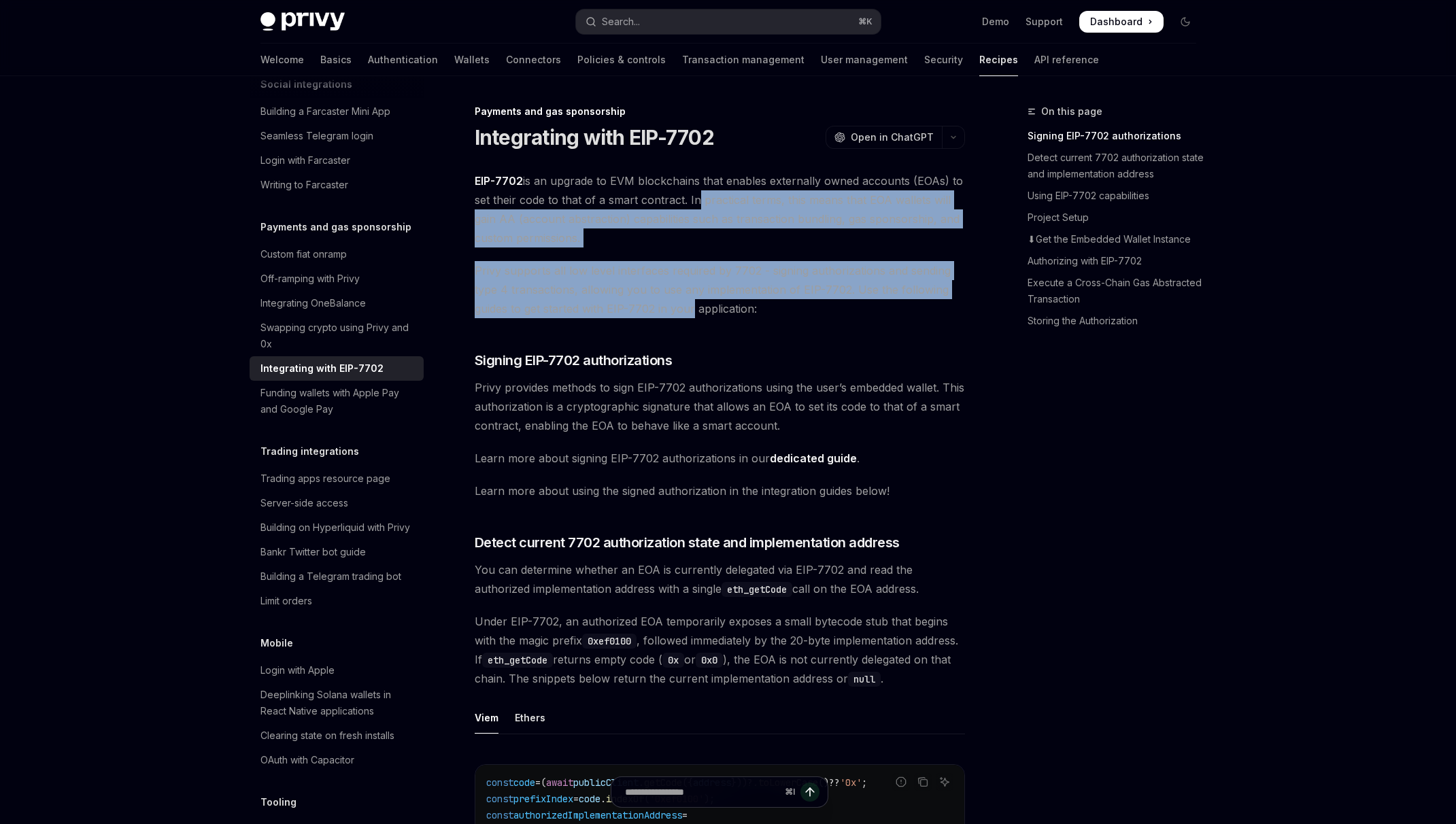
drag, startPoint x: 691, startPoint y: 227, endPoint x: 693, endPoint y: 319, distance: 92.0
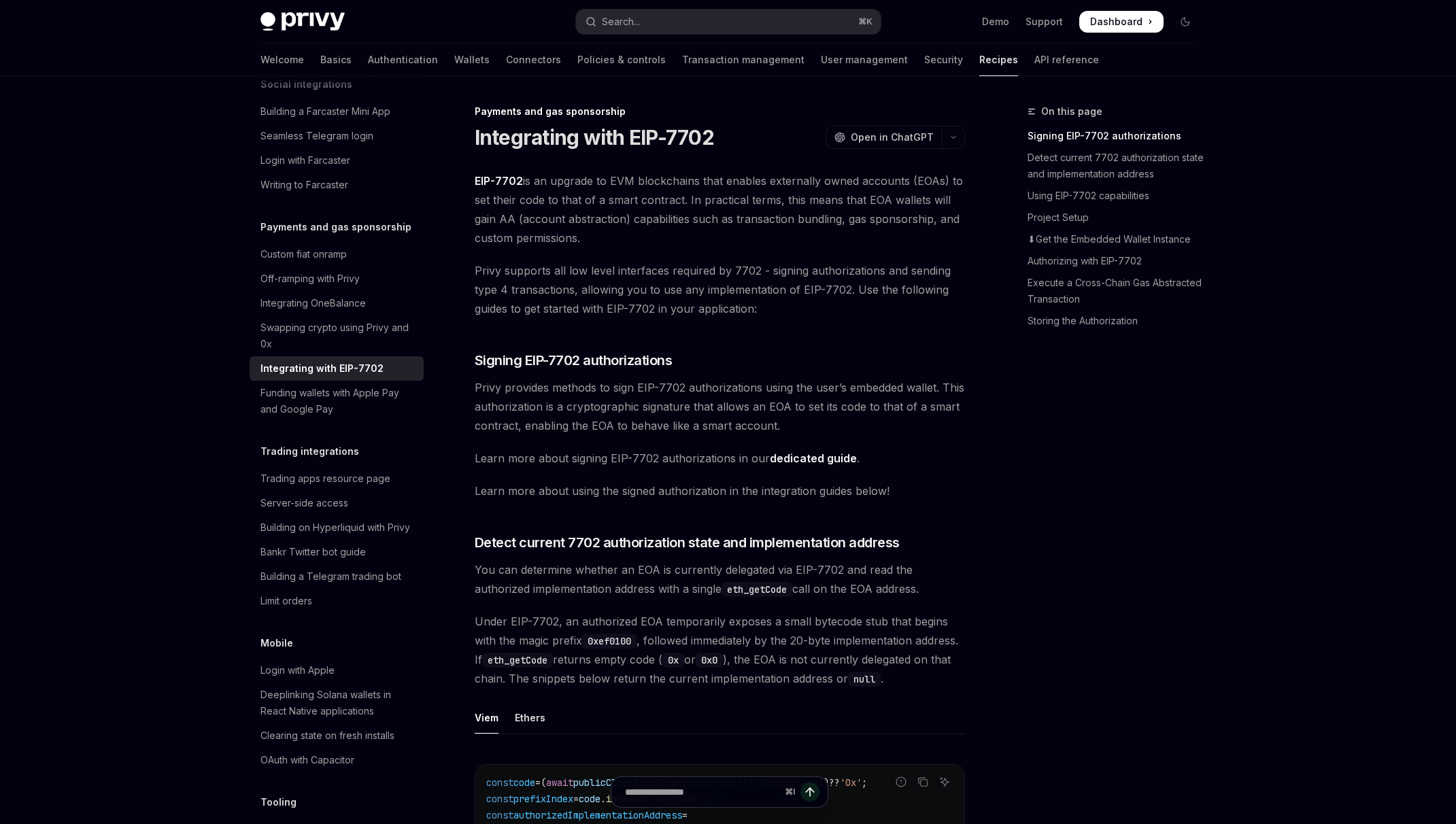
click at [693, 305] on span "Privy supports all low level interfaces required by 7702 - signing authorizatio…" at bounding box center [719, 289] width 491 height 57
drag, startPoint x: 693, startPoint y: 304, endPoint x: 663, endPoint y: 267, distance: 47.6
click at [663, 267] on span "Privy supports all low level interfaces required by 7702 - signing authorizatio…" at bounding box center [719, 289] width 491 height 57
click at [1118, 239] on link "⬇Get the Embedded Wallet Instance" at bounding box center [1117, 240] width 179 height 22
click at [920, 136] on span "Open in ChatGPT" at bounding box center [892, 137] width 83 height 14
